Goal: Transaction & Acquisition: Download file/media

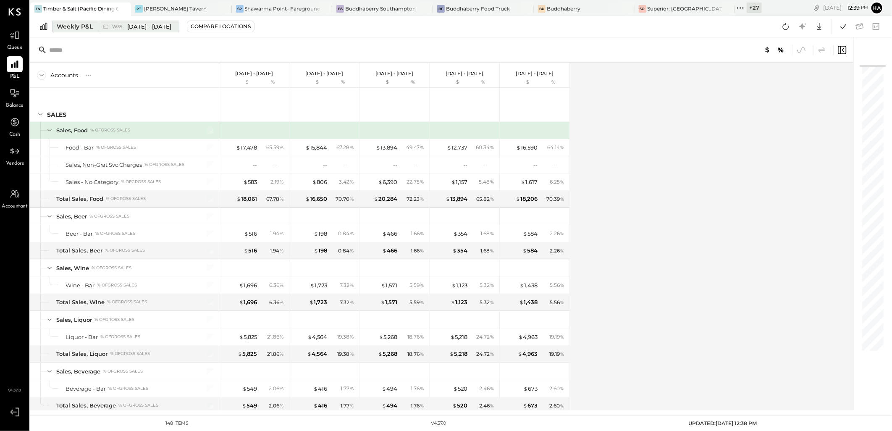
click at [75, 24] on div "Weekly P&L" at bounding box center [75, 26] width 36 height 8
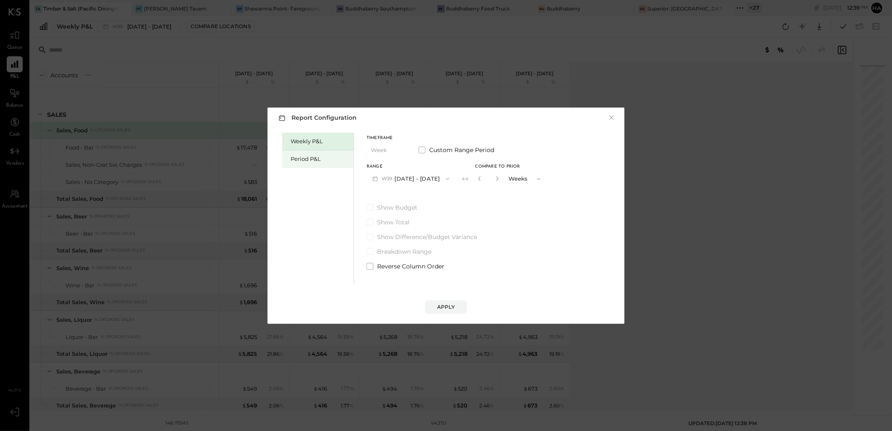
click at [303, 158] on div "Period P&L" at bounding box center [319, 159] width 59 height 8
click at [418, 181] on button "P10 [DATE] - [DATE]" at bounding box center [409, 179] width 86 height 16
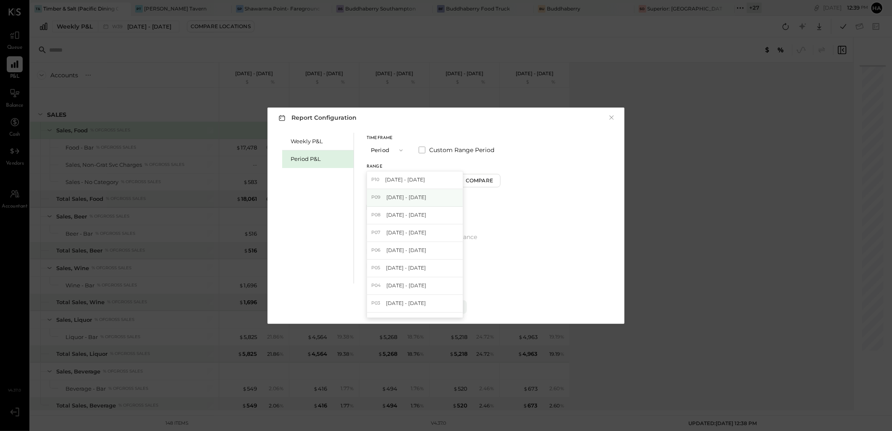
click at [422, 196] on span "[DATE] - [DATE]" at bounding box center [406, 196] width 40 height 7
click at [477, 178] on div "Compare" at bounding box center [480, 180] width 27 height 7
click at [493, 176] on icon "button" at bounding box center [495, 178] width 5 height 5
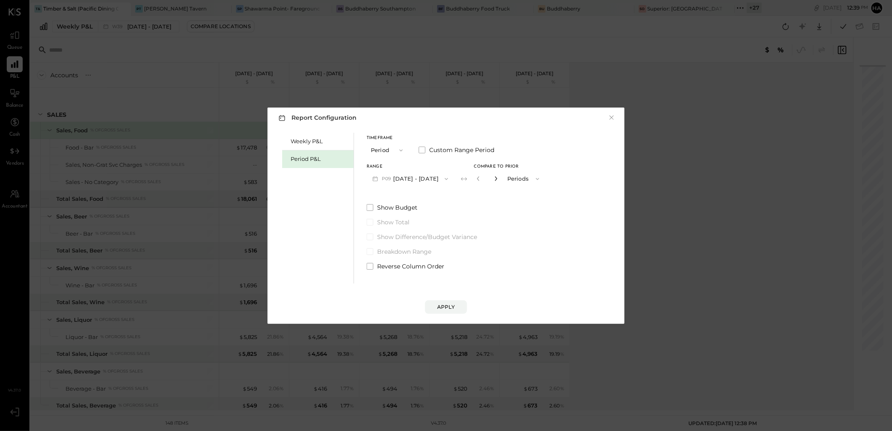
type input "*"
click at [452, 308] on div "Apply" at bounding box center [446, 306] width 18 height 7
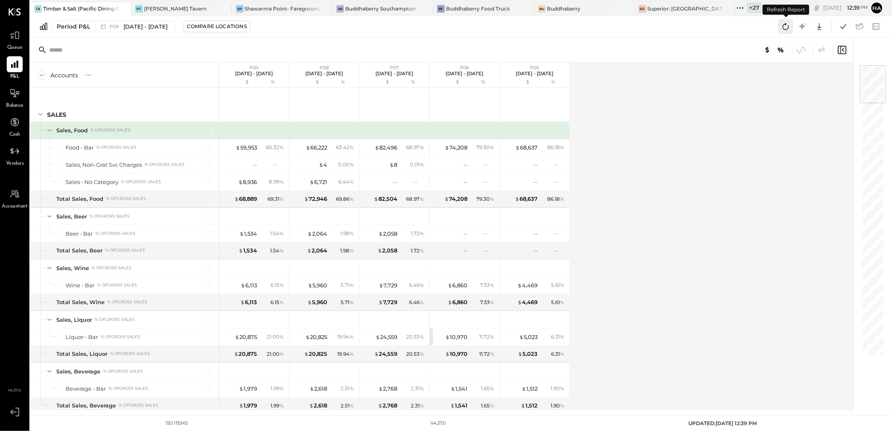
click at [789, 24] on icon at bounding box center [785, 26] width 11 height 11
click at [653, 236] on div "Accounts S % GL P09 [DATE] - [DATE] $ % P08 [DATE] - [DATE] $ % P07 [DATE] - [D…" at bounding box center [442, 237] width 824 height 348
click at [789, 131] on div "Accounts S % GL P09 [DATE] - [DATE] $ % P08 [DATE] - [DATE] $ % P07 [DATE] - [D…" at bounding box center [442, 237] width 824 height 348
click at [782, 28] on icon at bounding box center [785, 26] width 11 height 11
click at [789, 22] on icon at bounding box center [785, 26] width 11 height 11
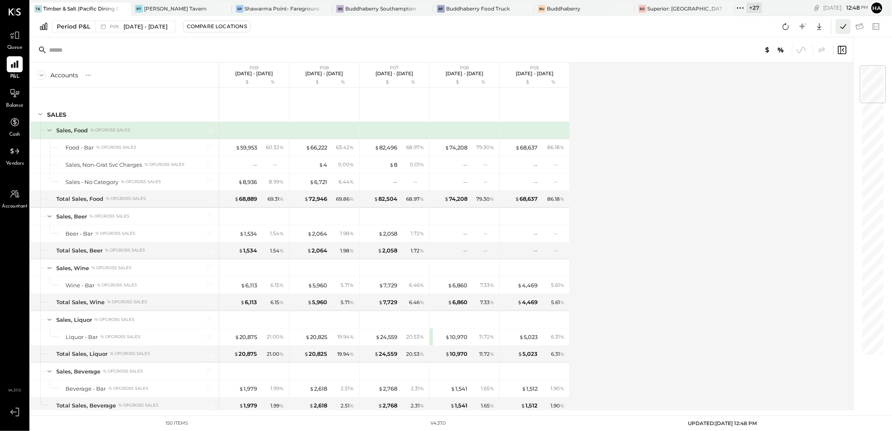
click at [842, 26] on icon at bounding box center [842, 26] width 11 height 11
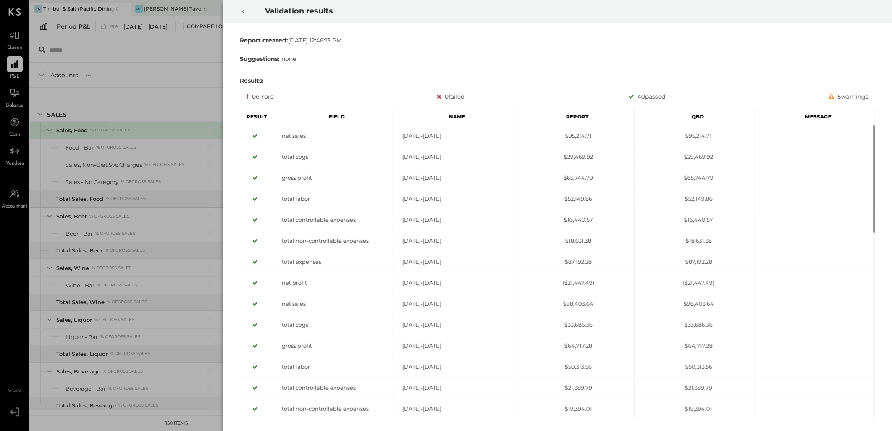
click at [241, 10] on icon at bounding box center [242, 11] width 3 height 3
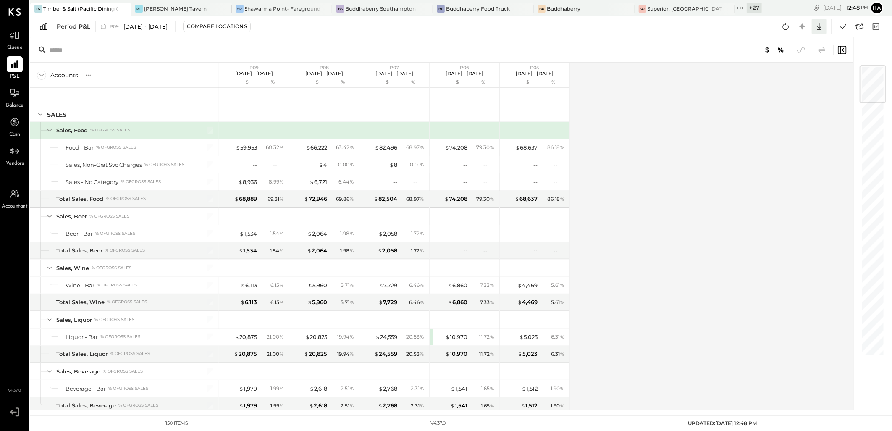
click at [819, 25] on icon at bounding box center [819, 26] width 4 height 7
click at [793, 72] on div "Excel" at bounding box center [792, 76] width 67 height 18
